Goal: Task Accomplishment & Management: Use online tool/utility

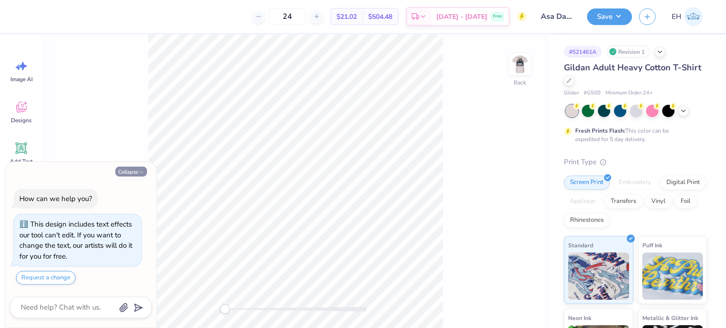
click at [133, 172] on button "Collapse" at bounding box center [131, 172] width 32 height 10
type textarea "x"
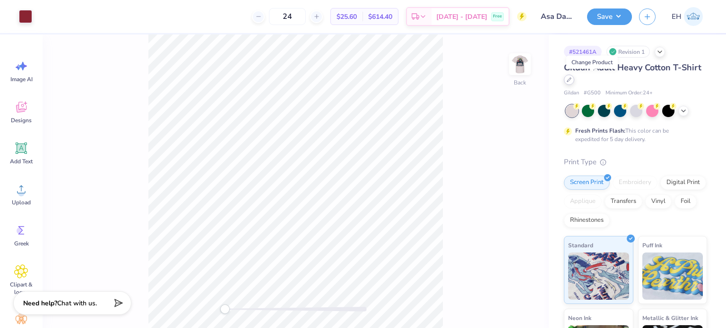
click at [574, 84] on div at bounding box center [569, 80] width 10 height 10
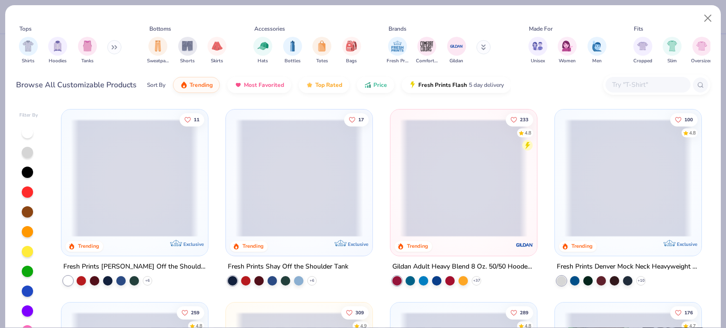
click at [633, 87] on input "text" at bounding box center [647, 84] width 73 height 11
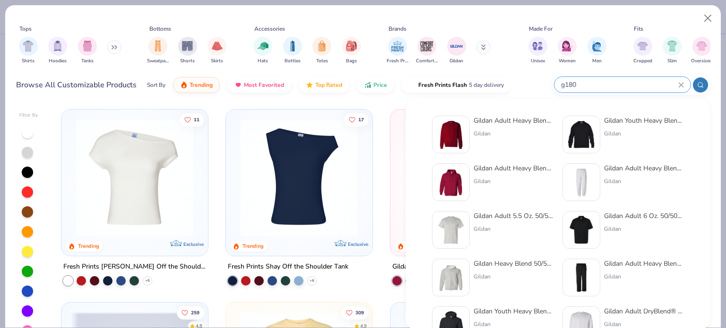
type input "g180"
click at [467, 130] on div at bounding box center [451, 135] width 38 height 38
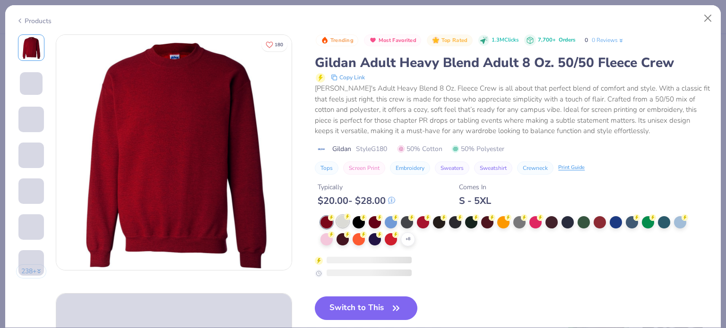
click at [343, 220] on div at bounding box center [342, 221] width 12 height 12
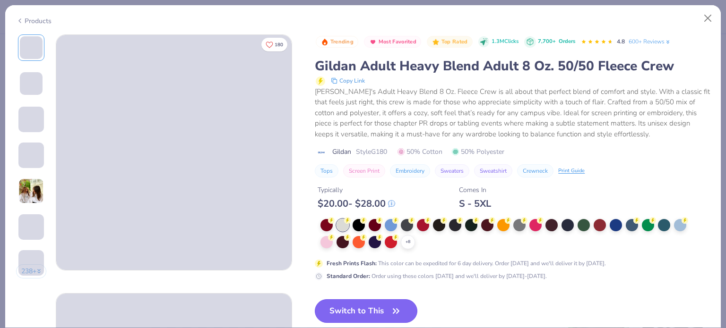
click at [390, 312] on icon "button" at bounding box center [395, 311] width 13 height 13
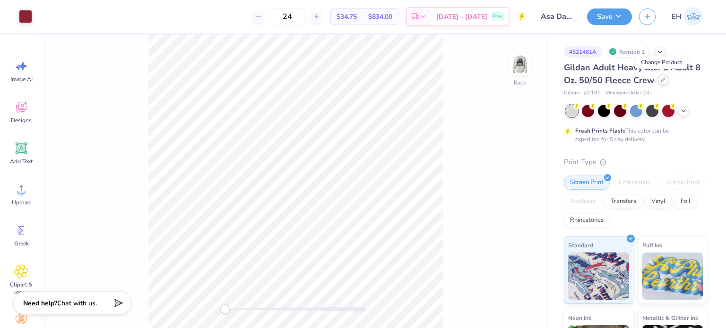
click at [660, 81] on icon at bounding box center [662, 79] width 5 height 5
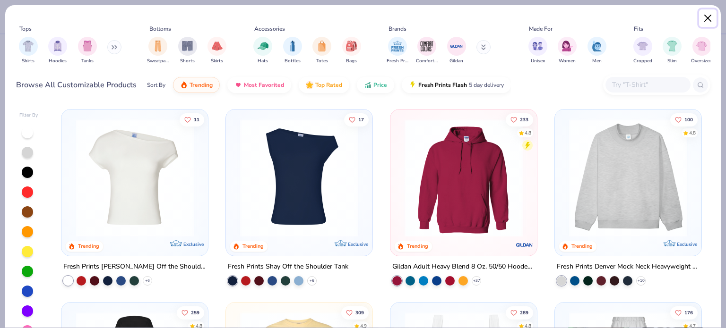
click at [714, 15] on button "Close" at bounding box center [708, 18] width 18 height 18
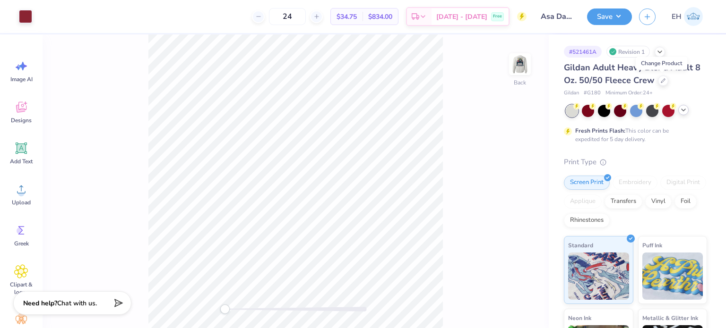
click at [680, 111] on icon at bounding box center [683, 110] width 8 height 8
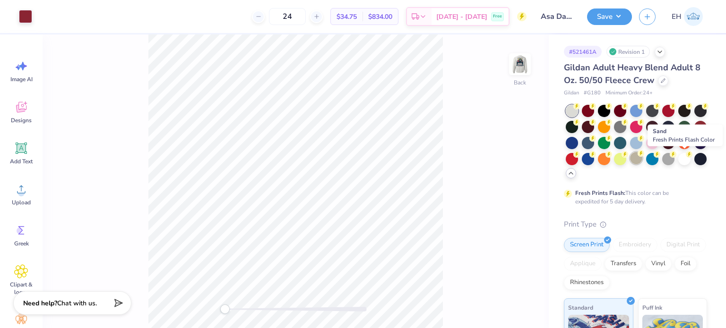
click at [642, 158] on div at bounding box center [636, 158] width 12 height 12
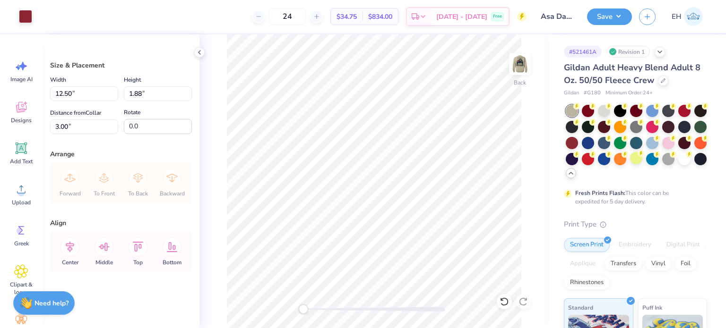
type input "3.00"
click at [520, 68] on img at bounding box center [520, 64] width 38 height 38
type input "3.00"
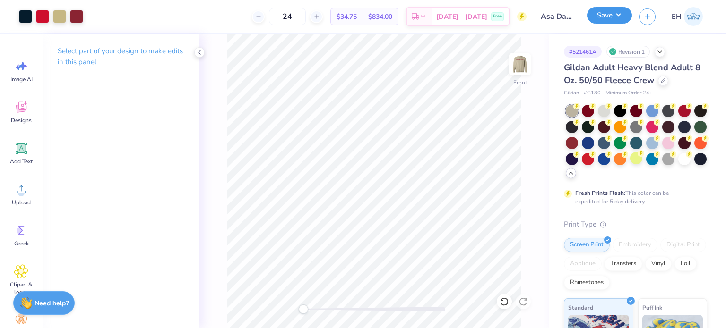
click at [598, 17] on button "Save" at bounding box center [609, 15] width 45 height 17
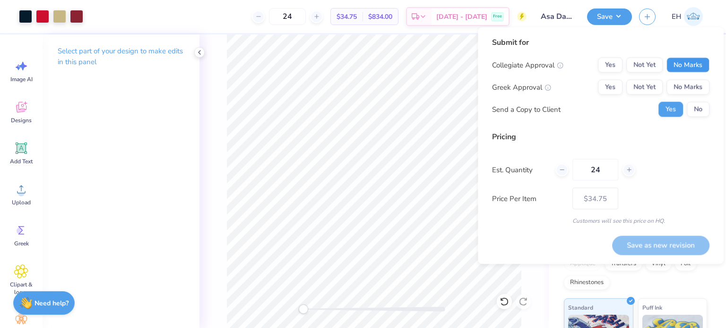
click at [680, 65] on button "No Marks" at bounding box center [687, 65] width 43 height 15
click at [612, 89] on button "Yes" at bounding box center [610, 87] width 25 height 15
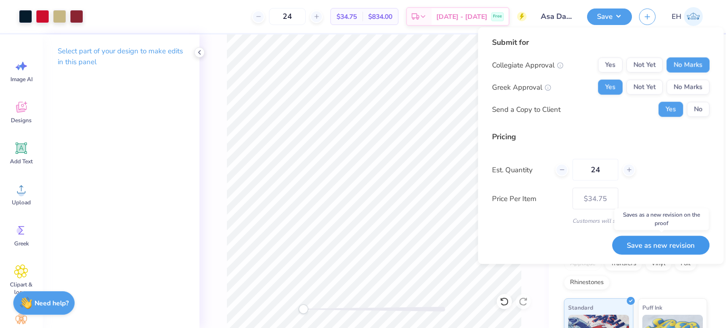
click at [652, 247] on button "Save as new revision" at bounding box center [660, 245] width 97 height 19
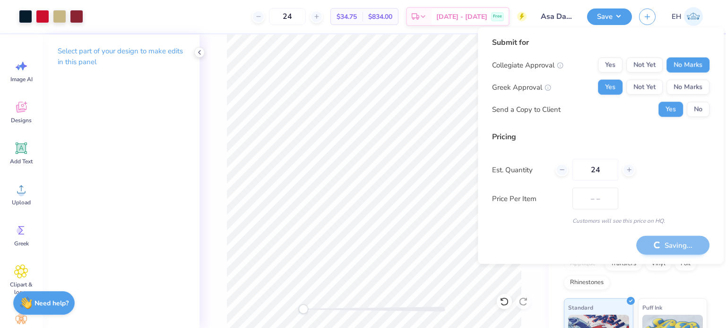
type input "$34.75"
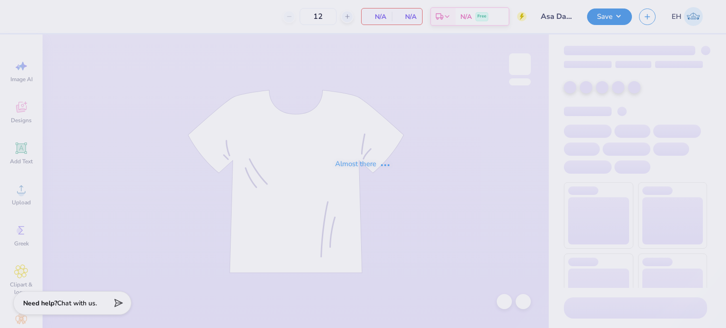
type input "Asa Dads Weekend"
type input "24"
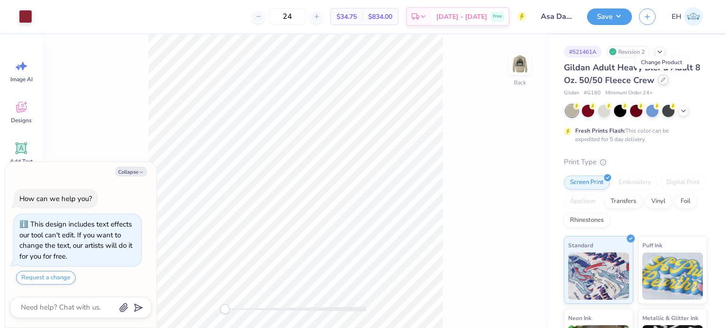
click at [662, 81] on icon at bounding box center [662, 79] width 5 height 5
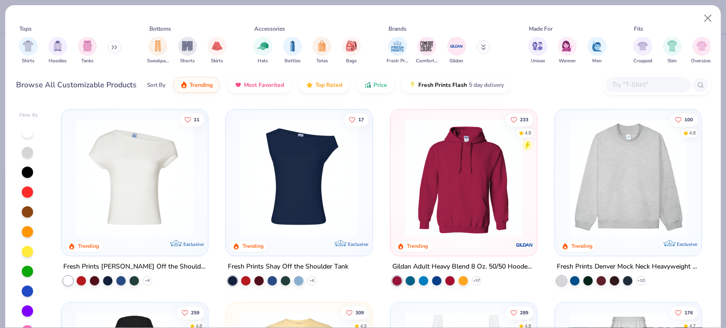
type textarea "x"
click at [632, 89] on input "text" at bounding box center [647, 84] width 73 height 11
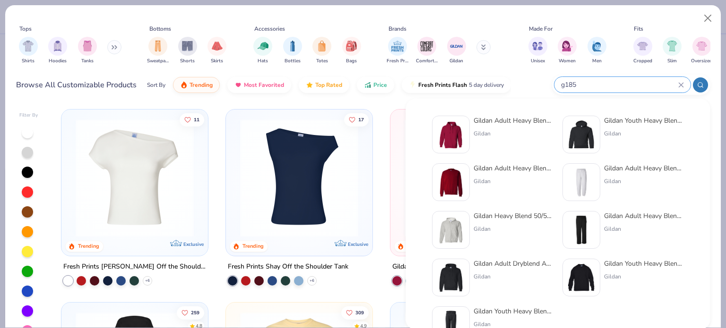
type input "g185"
click at [457, 130] on img at bounding box center [450, 134] width 29 height 29
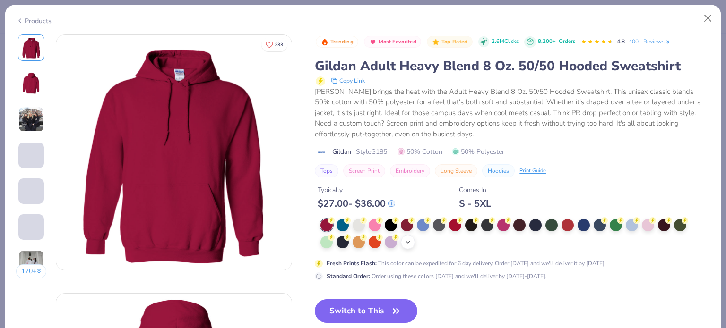
click at [407, 238] on div "+ 15" at bounding box center [408, 242] width 14 height 14
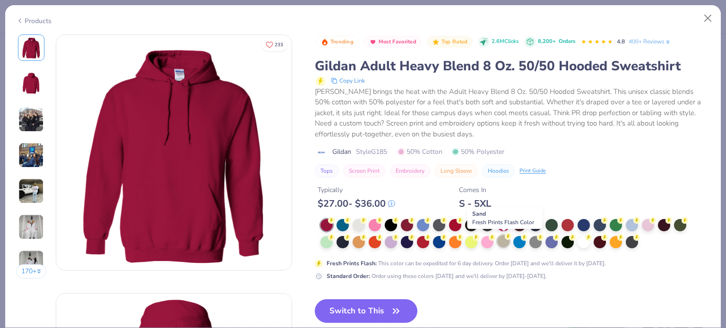
click at [505, 237] on circle at bounding box center [508, 236] width 7 height 7
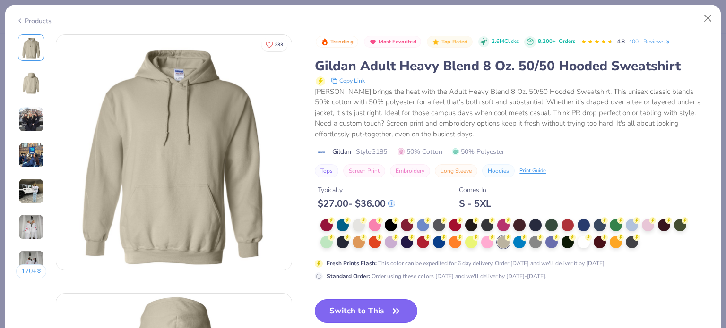
click at [376, 306] on button "Switch to This" at bounding box center [366, 311] width 103 height 24
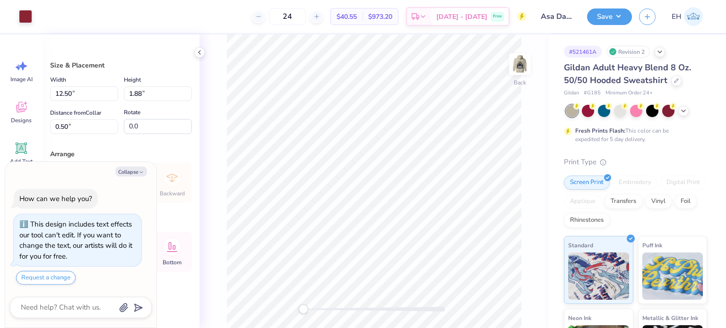
type textarea "x"
type input "3.00"
click at [519, 59] on img at bounding box center [520, 64] width 38 height 38
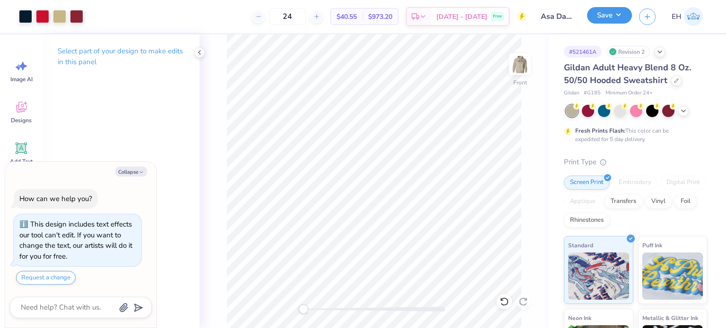
click at [606, 18] on button "Save" at bounding box center [609, 15] width 45 height 17
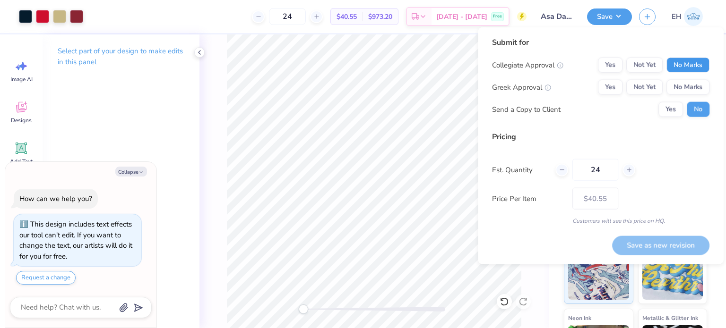
click at [673, 62] on button "No Marks" at bounding box center [687, 65] width 43 height 15
click at [607, 89] on button "Yes" at bounding box center [610, 87] width 25 height 15
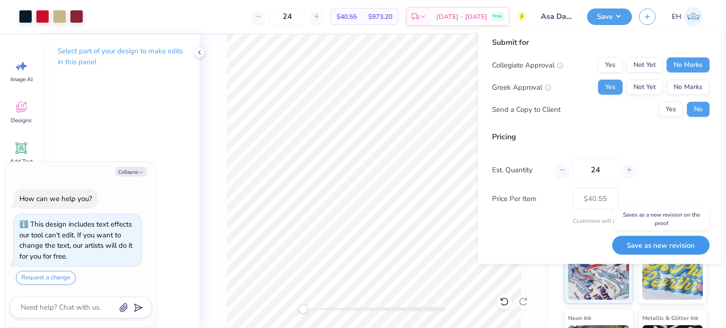
click at [638, 244] on button "Save as new revision" at bounding box center [660, 245] width 97 height 19
type textarea "x"
type input "– –"
type textarea "x"
type input "$40.55"
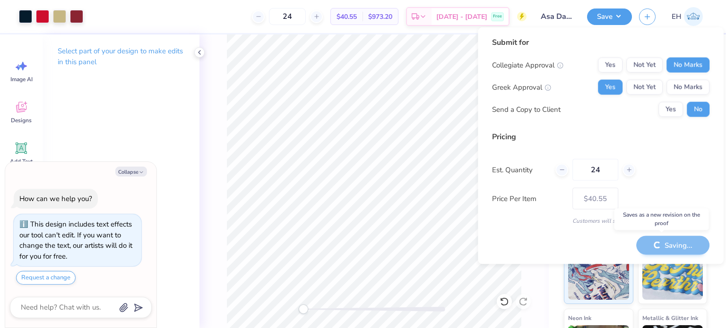
type textarea "x"
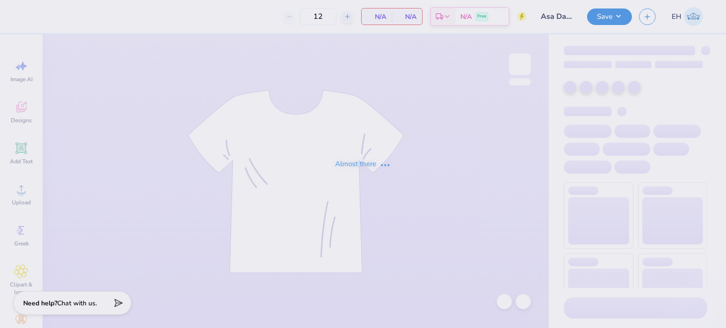
type input "Asa Dads Weekend"
type input "24"
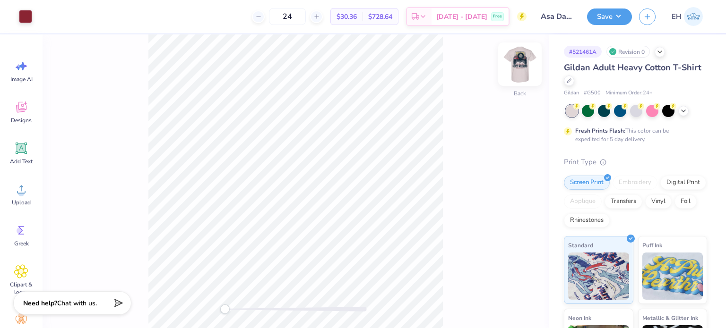
click at [520, 68] on img at bounding box center [520, 64] width 38 height 38
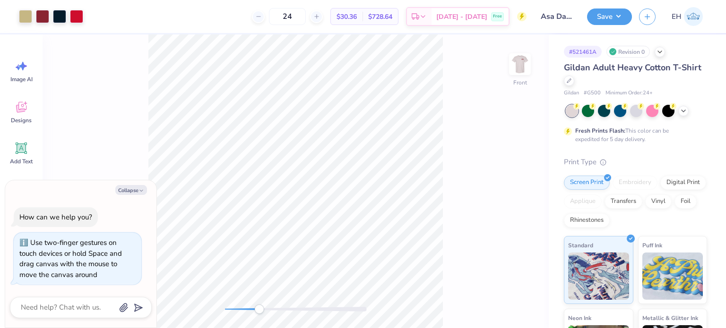
click at [259, 303] on div "Front" at bounding box center [296, 181] width 506 height 294
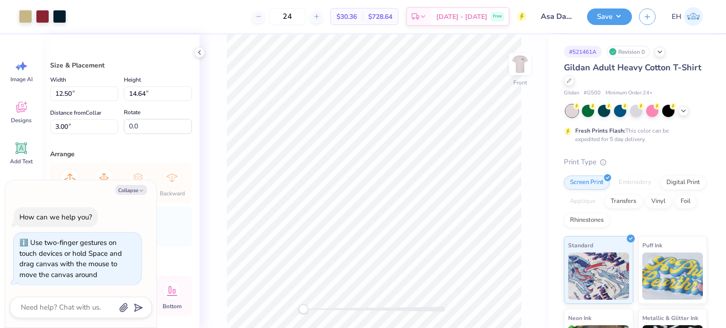
type textarea "x"
